Goal: Information Seeking & Learning: Learn about a topic

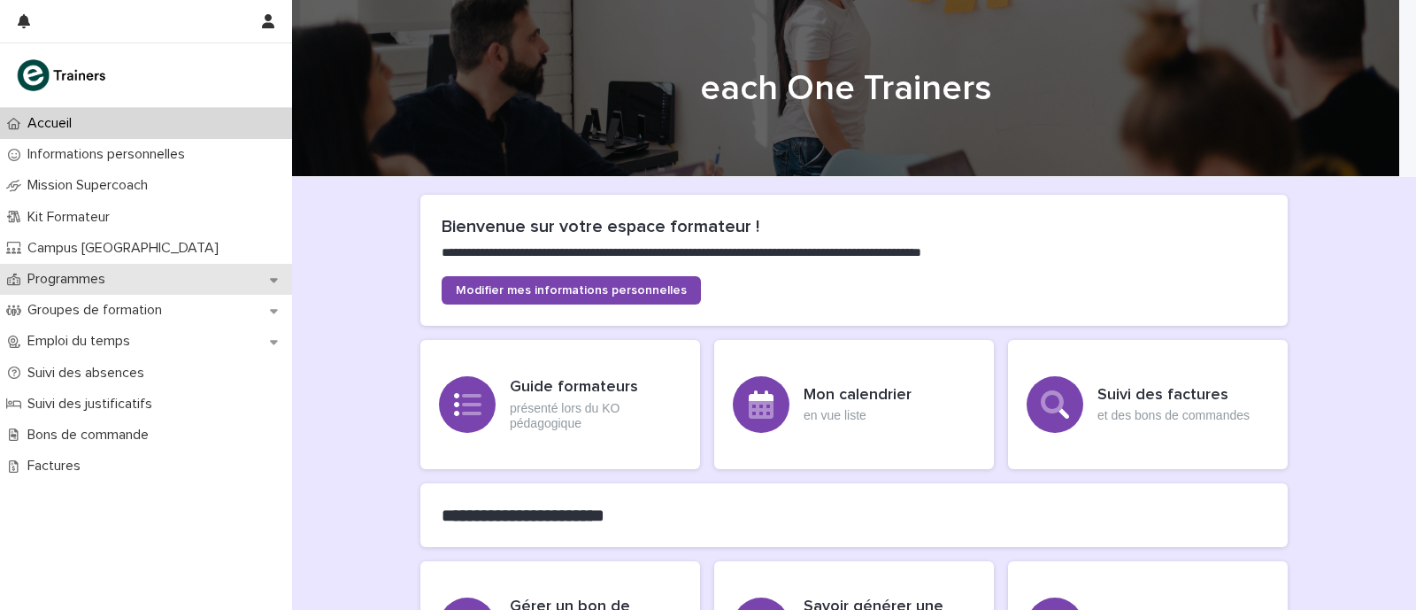
click at [282, 266] on div "Programmes" at bounding box center [146, 279] width 292 height 31
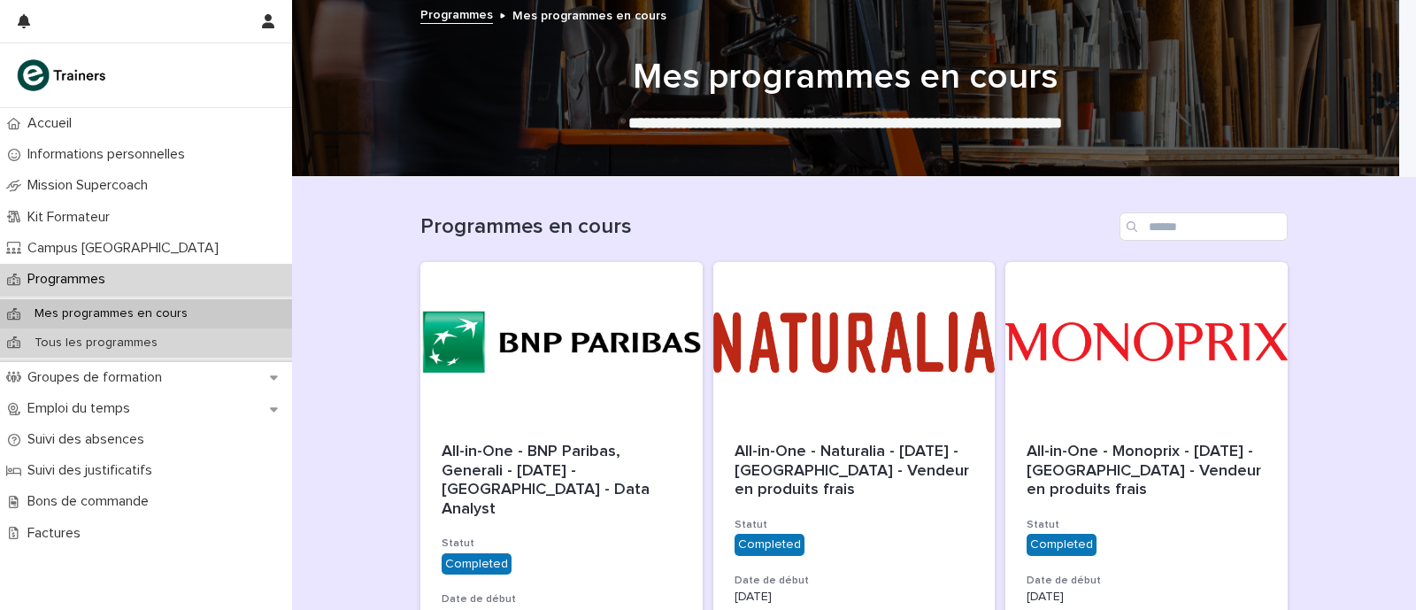
click at [170, 344] on div "Tous les programmes" at bounding box center [146, 342] width 292 height 29
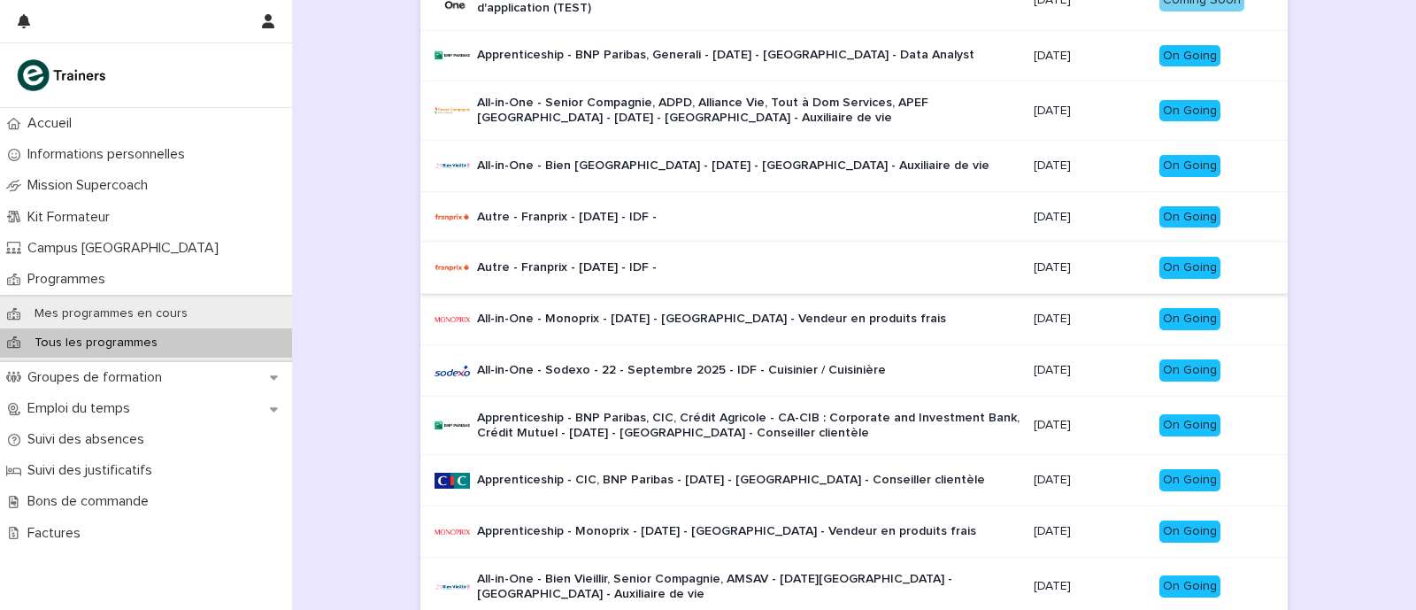
scroll to position [1091, 0]
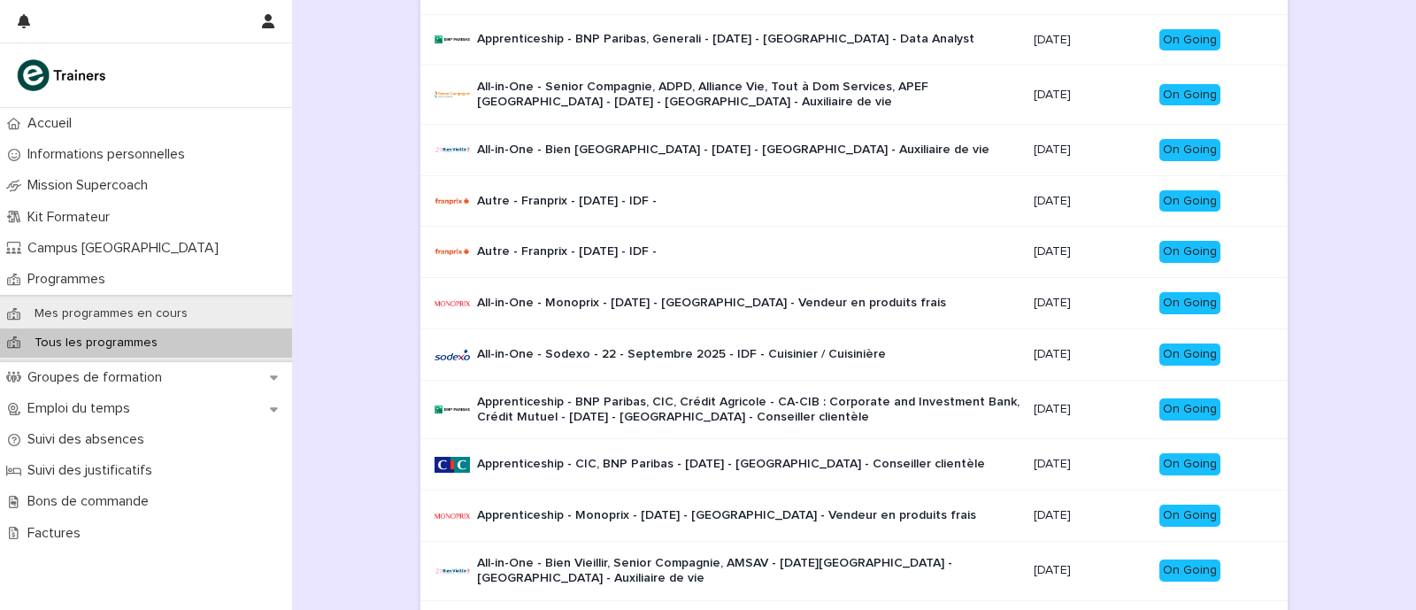
click at [589, 512] on div "Apprenticeship - Monoprix - Septembre 2025 - Île-de-France - Vendeur en produit…" at bounding box center [726, 515] width 499 height 29
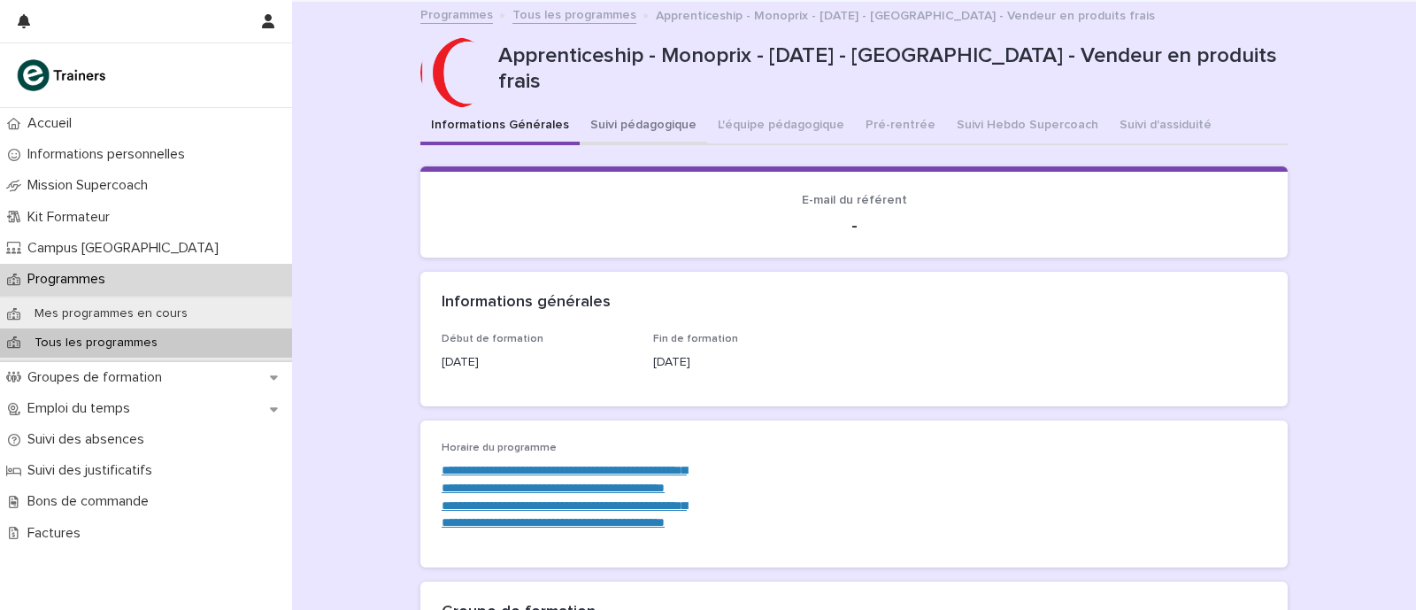
click at [653, 118] on button "Suivi pédagogique" at bounding box center [643, 126] width 127 height 37
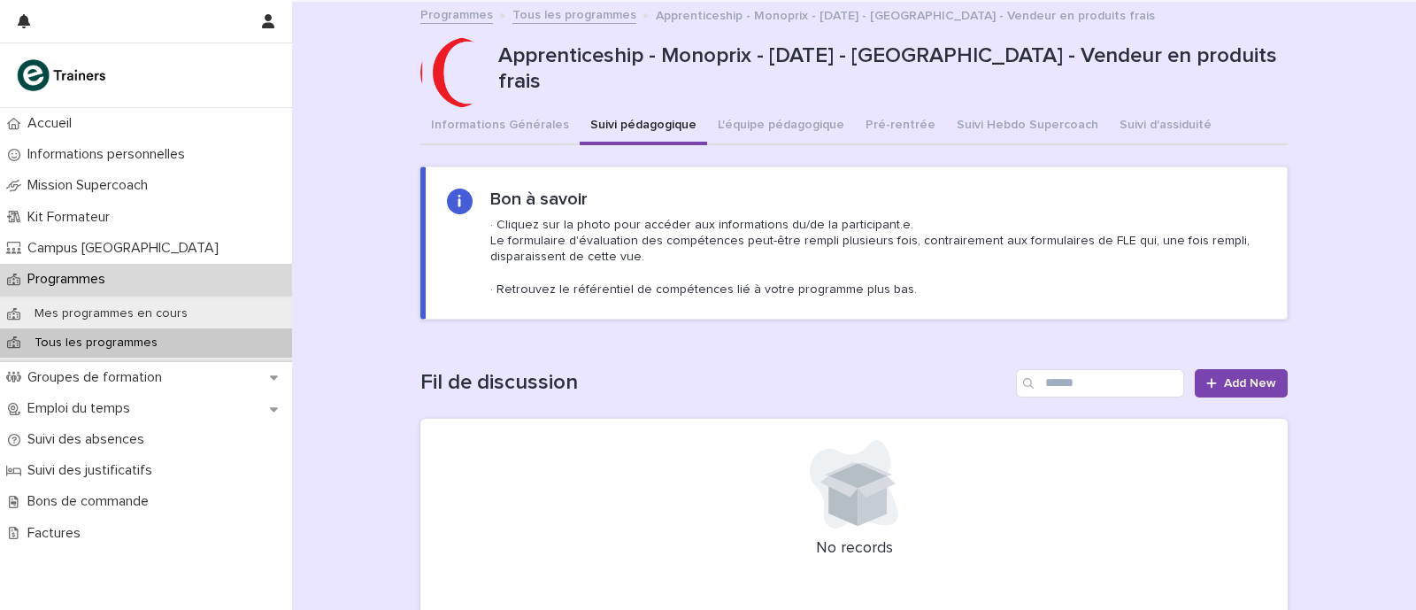
click at [181, 334] on div "Tous les programmes" at bounding box center [146, 342] width 292 height 29
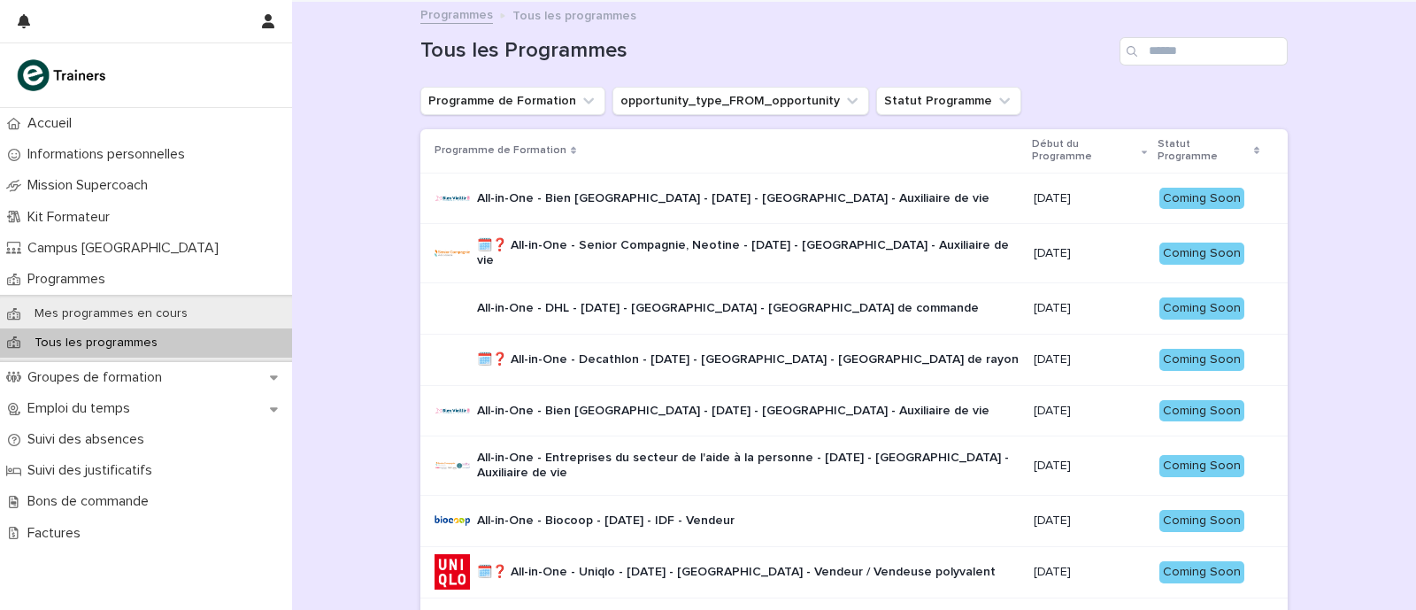
click at [522, 105] on button "Programme de Formation" at bounding box center [512, 101] width 185 height 28
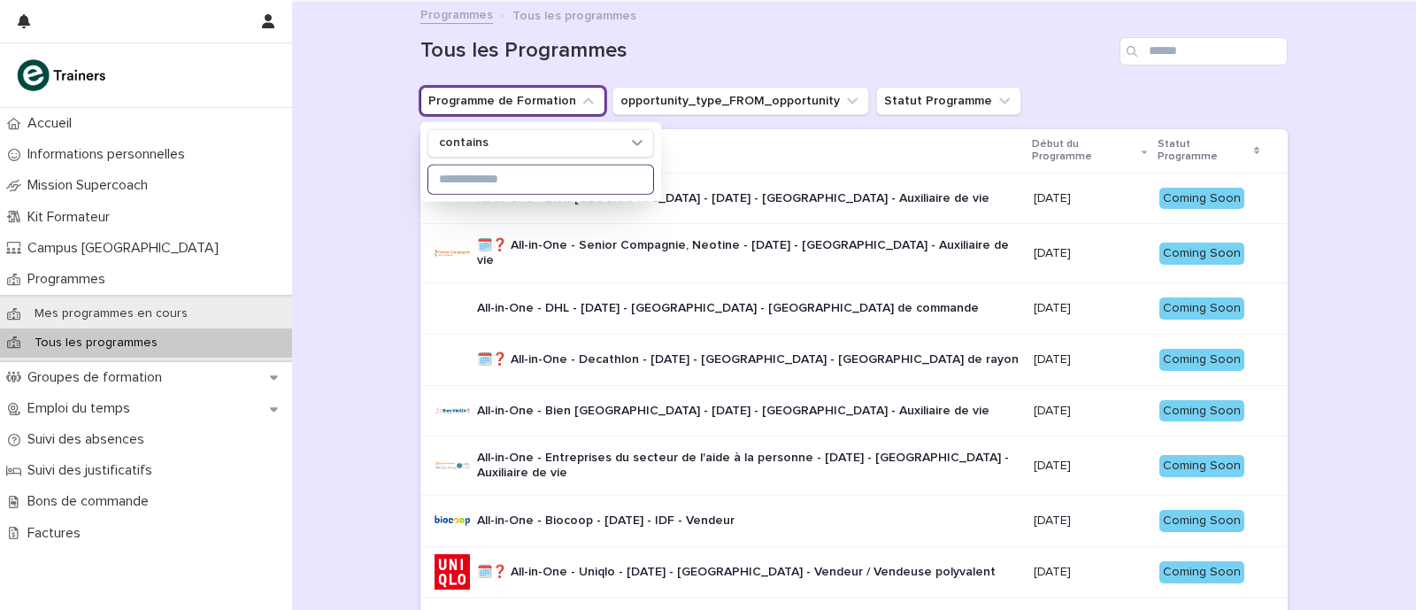
click at [520, 185] on input at bounding box center [540, 180] width 225 height 28
type input "**"
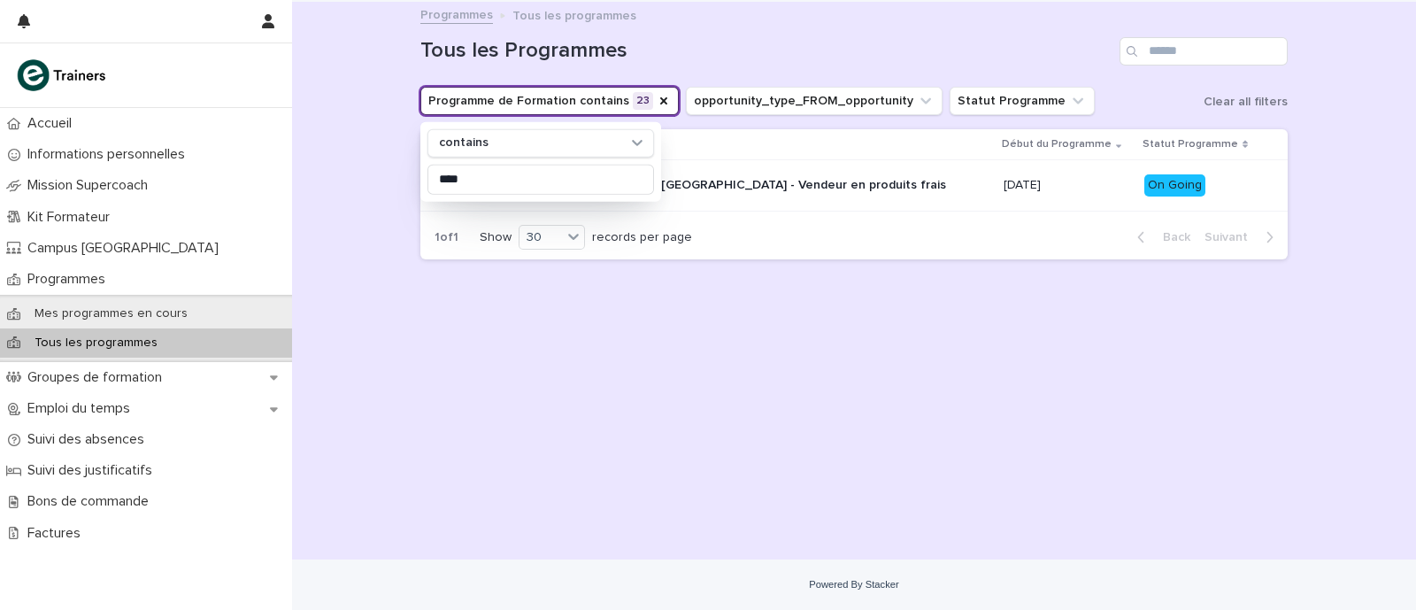
click at [367, 231] on div "Loading... Saving… Loading... Saving… Tous les Programmes Programme de Formatio…" at bounding box center [854, 281] width 1124 height 558
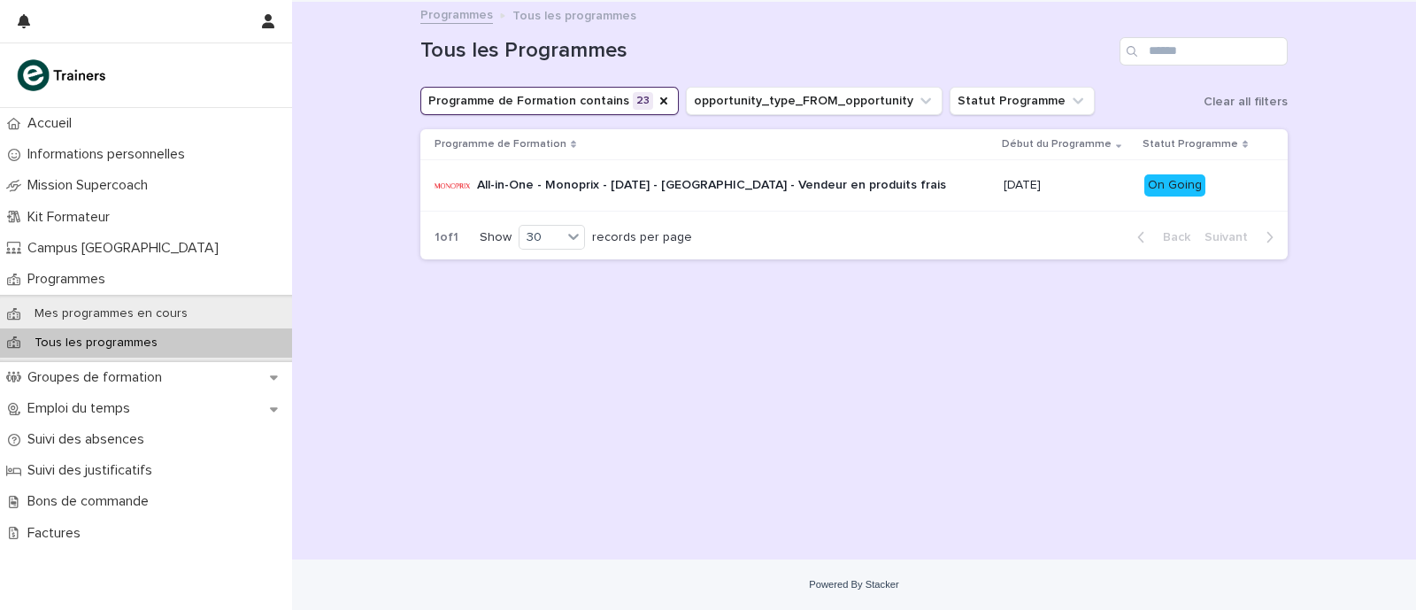
click at [578, 169] on div "All-in-One - Monoprix - 23 - Juillet 2025 - Île-de-France - Vendeur en produits…" at bounding box center [712, 185] width 555 height 35
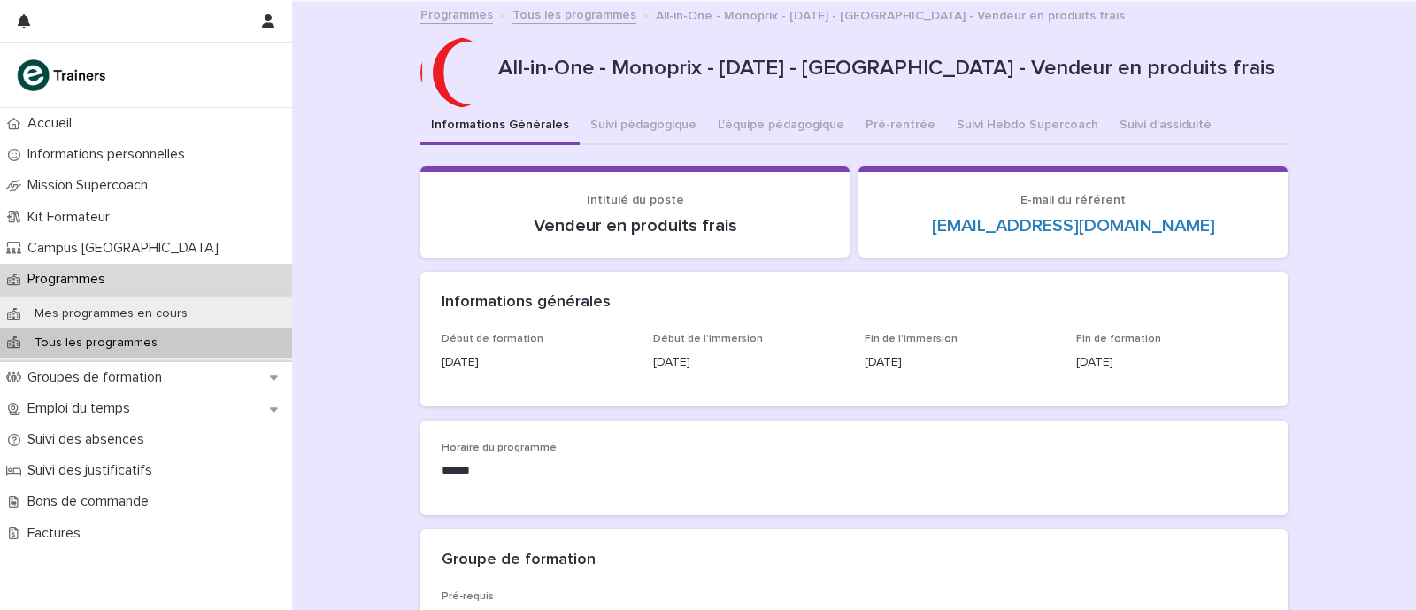
scroll to position [55, 0]
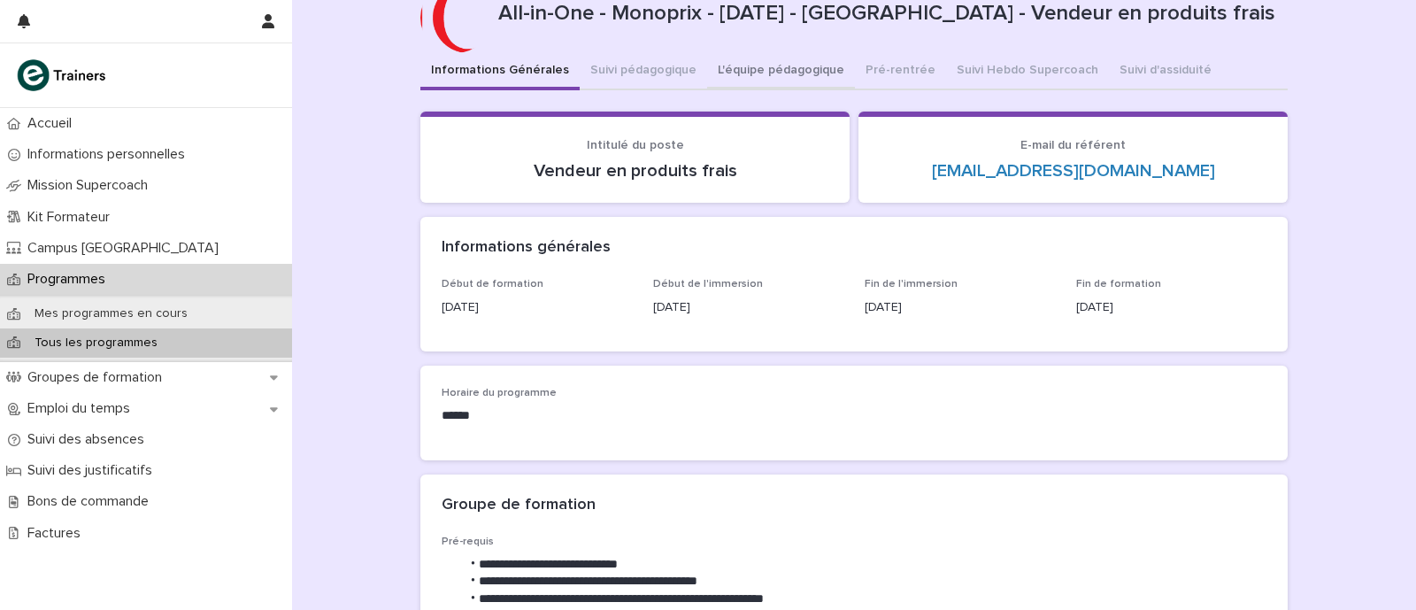
click at [777, 86] on button "L'équipe pédagogique" at bounding box center [781, 71] width 148 height 37
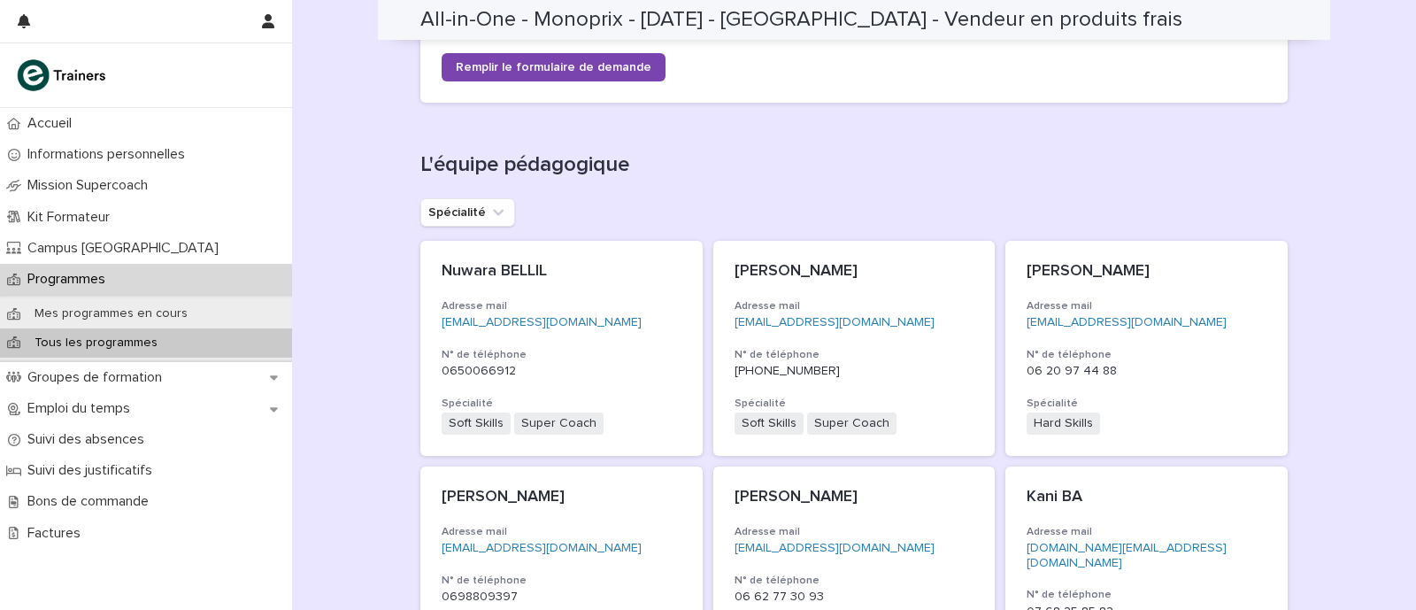
scroll to position [412, 0]
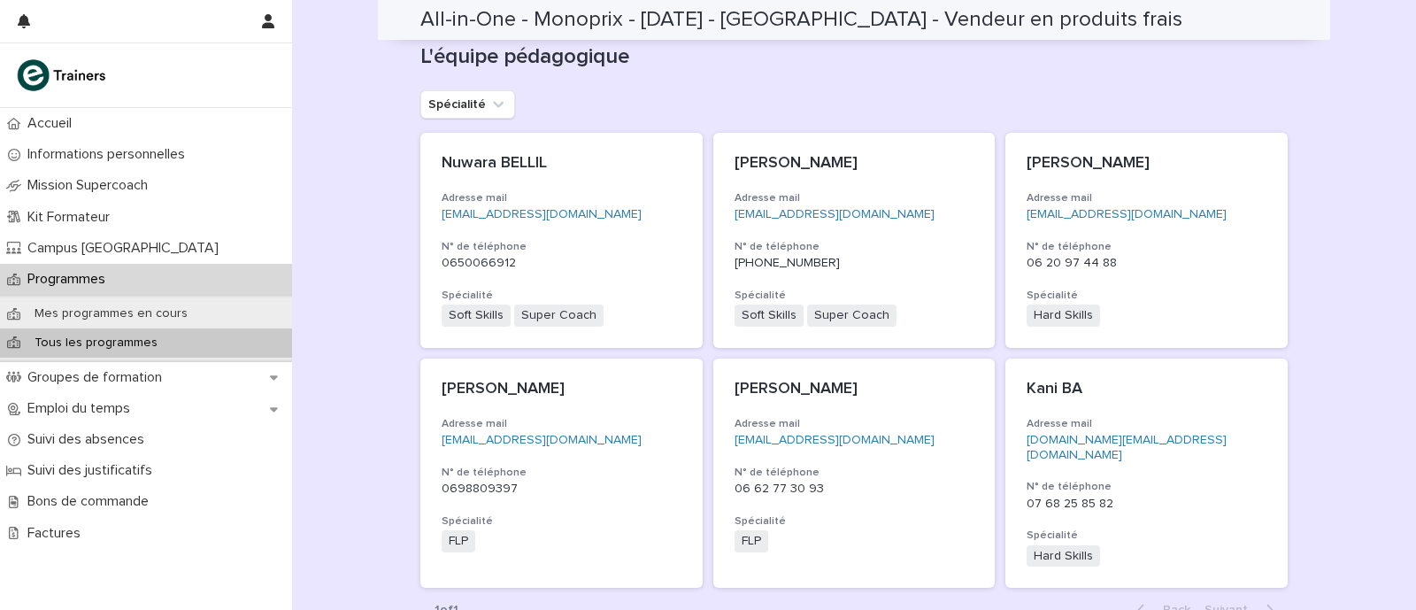
click at [335, 261] on div "Loading... Saving… Loading... Saving… All-in-One - Monoprix - 23 - Juillet 2025…" at bounding box center [854, 333] width 1124 height 1487
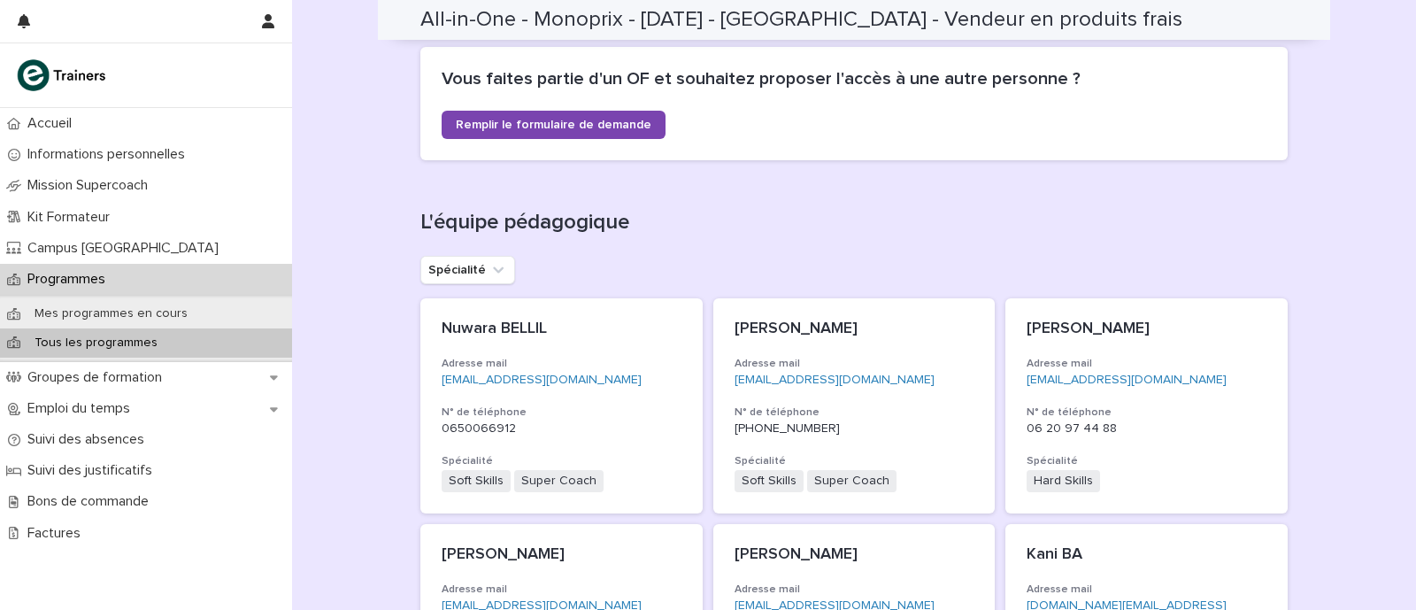
scroll to position [0, 0]
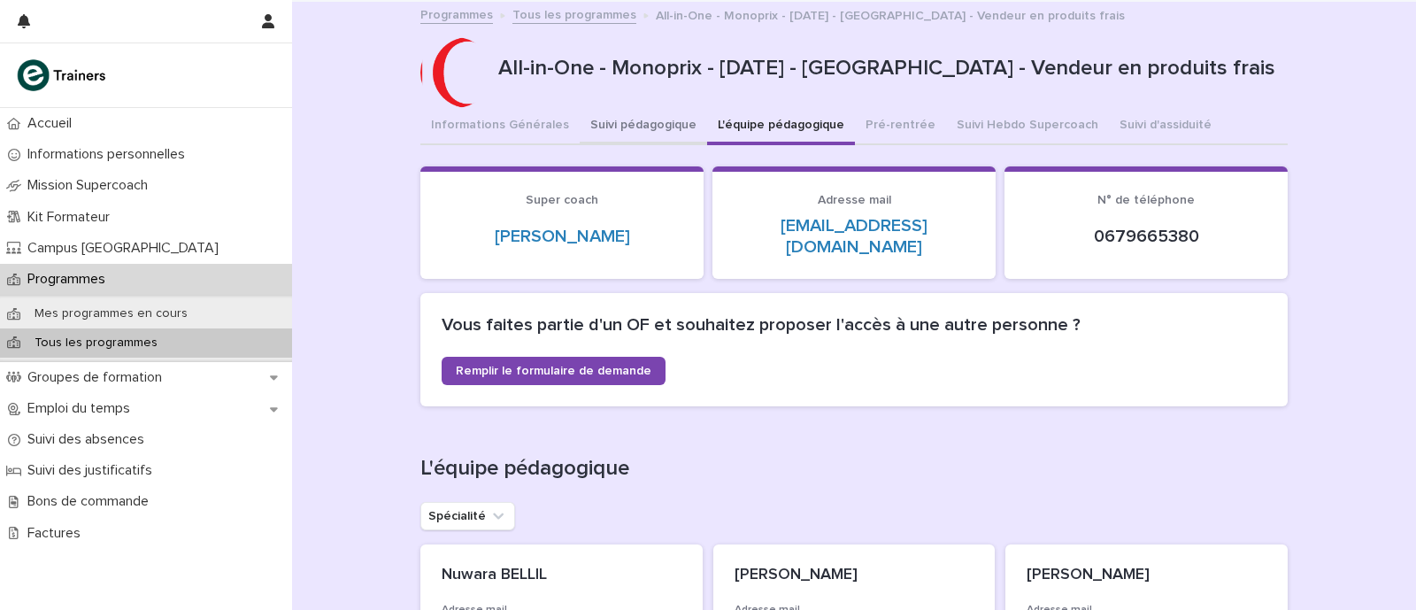
click at [629, 112] on button "Suivi pédagogique" at bounding box center [643, 126] width 127 height 37
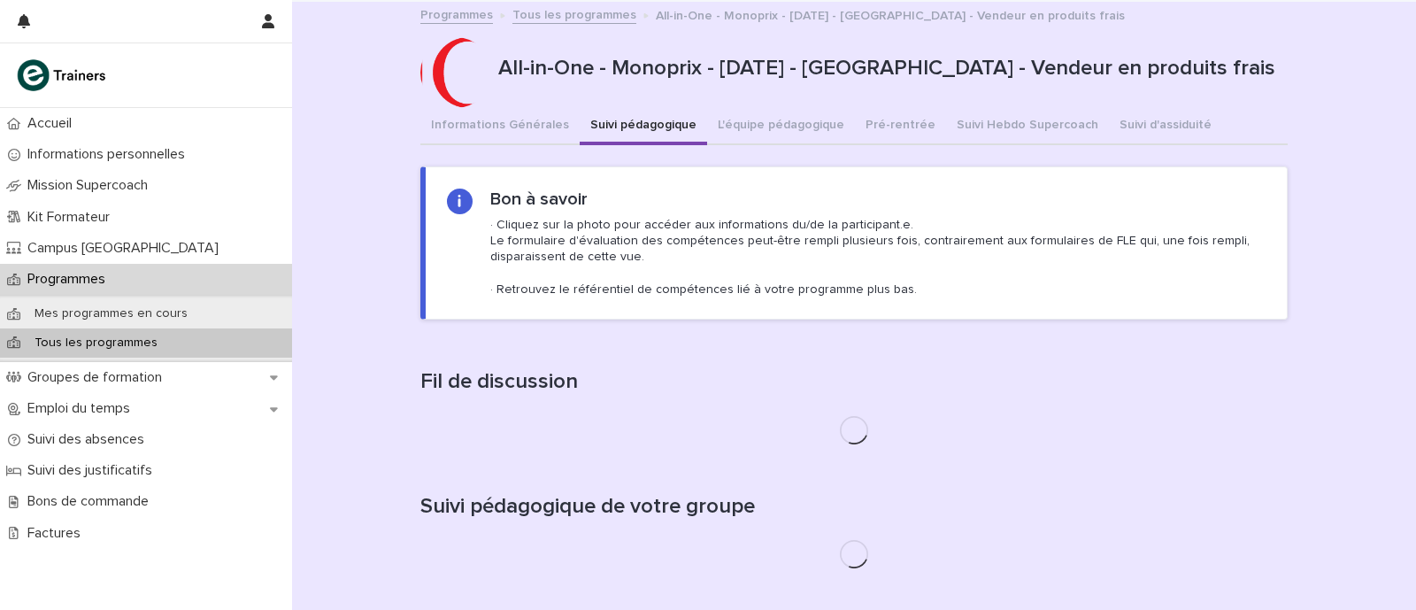
click at [335, 201] on div "Loading... Saving… Loading... Saving… All-in-One - Monoprix - 23 - Juillet 2025…" at bounding box center [854, 399] width 1124 height 794
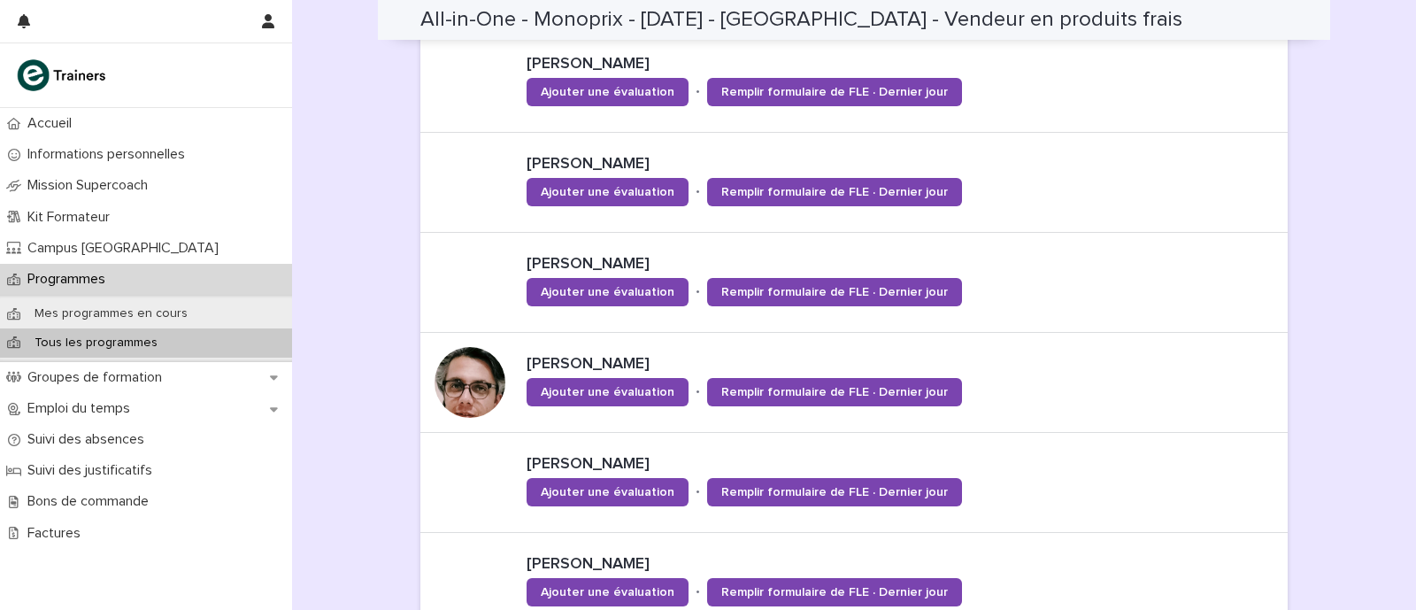
scroll to position [1176, 0]
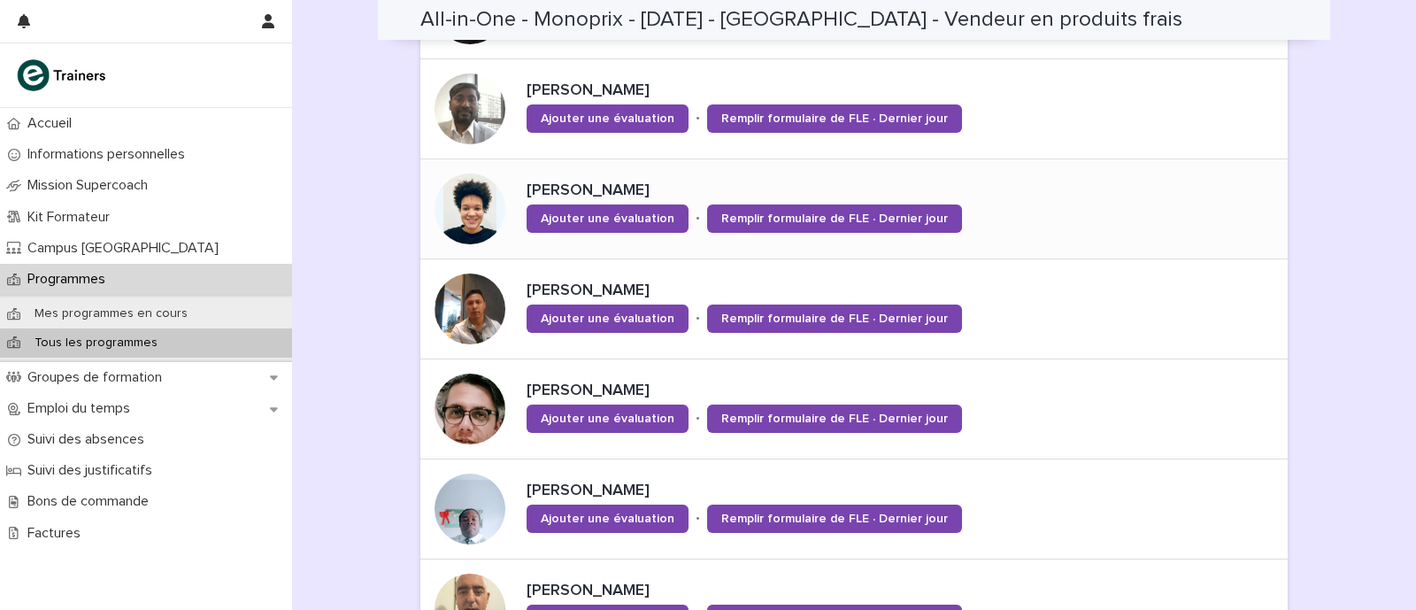
click at [447, 181] on div at bounding box center [470, 209] width 71 height 71
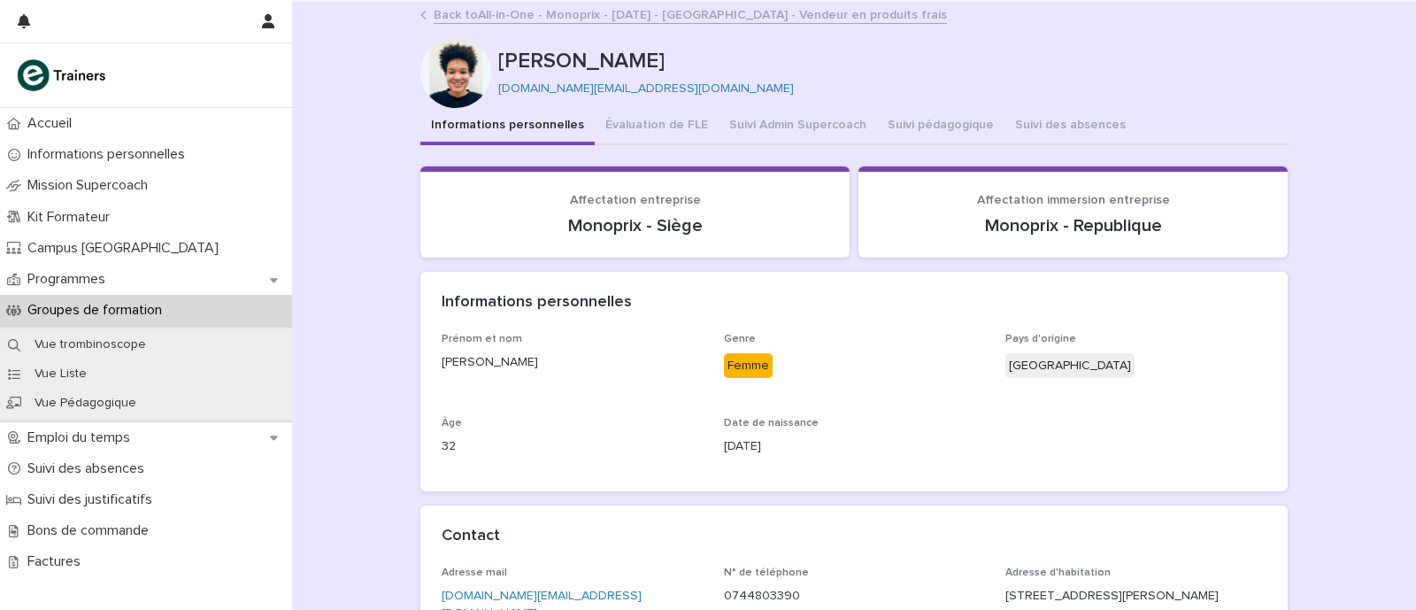
drag, startPoint x: 909, startPoint y: 130, endPoint x: 363, endPoint y: 241, distance: 557.3
click at [910, 129] on button "Suivi pédagogique" at bounding box center [940, 126] width 127 height 37
